Goal: Communication & Community: Ask a question

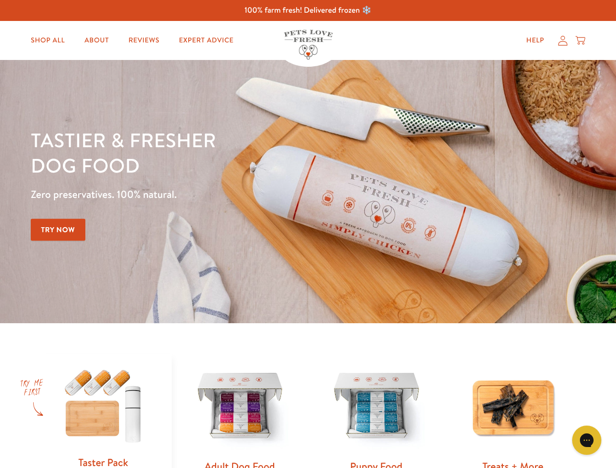
click at [308, 234] on div "Tastier & fresher dog food Zero preservatives. 100% natural. Try Now" at bounding box center [215, 191] width 369 height 129
click at [586, 440] on icon "Open gorgias live chat" at bounding box center [586, 439] width 9 height 9
